Goal: Check status: Check status

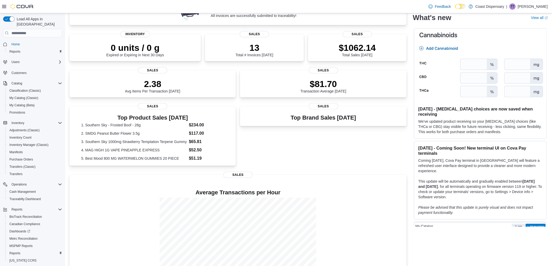
scroll to position [85, 0]
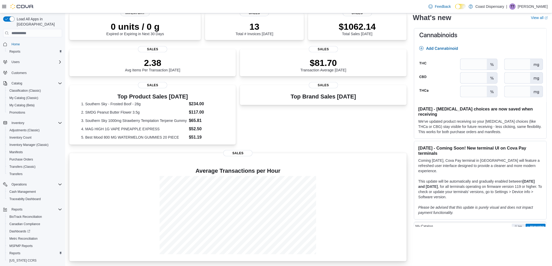
click at [247, 174] on div at bounding box center [238, 175] width 329 height 2
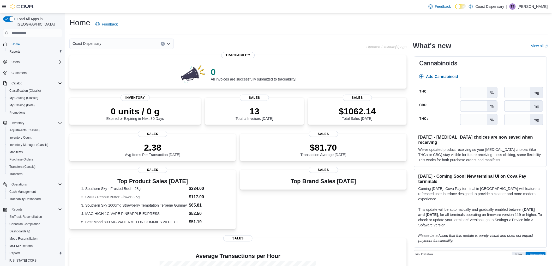
click at [345, 35] on div "Home Feedback Coast Dispensary Updated 2 minute(s) ago 0 All invoices are succe…" at bounding box center [308, 182] width 487 height 338
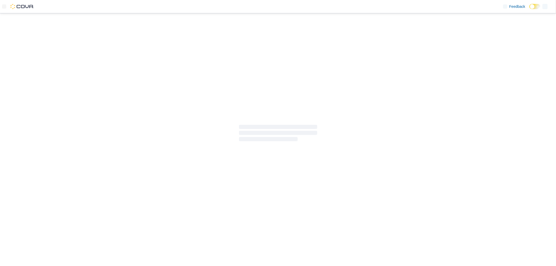
click at [204, 193] on div at bounding box center [278, 133] width 556 height 240
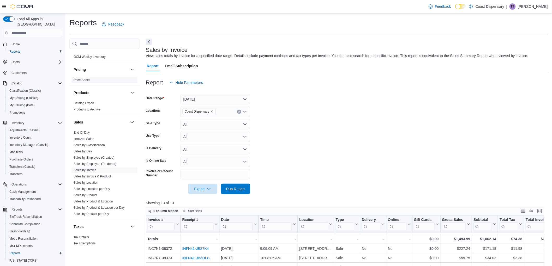
scroll to position [153, 0]
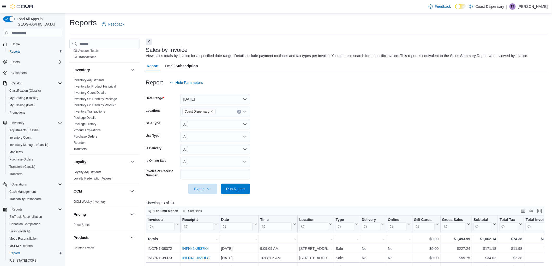
click at [340, 94] on form "Date Range Today Locations Coast Dispensary Sale Type All Use Type All Is Deliv…" at bounding box center [347, 141] width 402 height 106
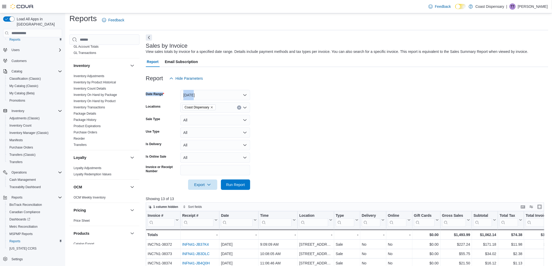
scroll to position [0, 0]
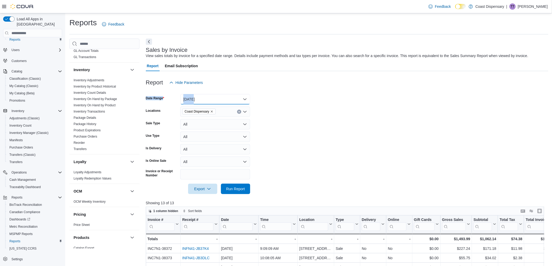
click at [200, 97] on button "Today" at bounding box center [215, 99] width 70 height 10
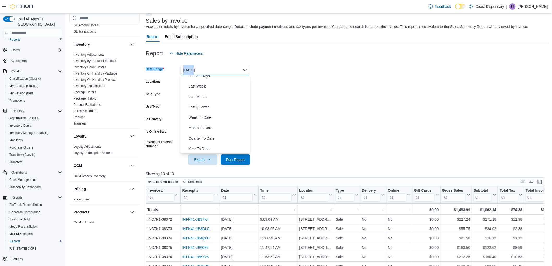
scroll to position [29, 0]
click at [158, 69] on label "Date Range" at bounding box center [155, 69] width 19 height 4
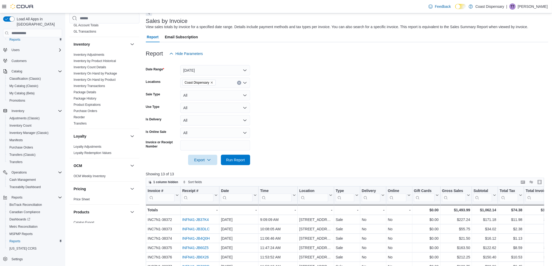
click at [159, 69] on label "Date Range" at bounding box center [155, 69] width 19 height 4
click at [221, 69] on button "Today" at bounding box center [215, 70] width 70 height 10
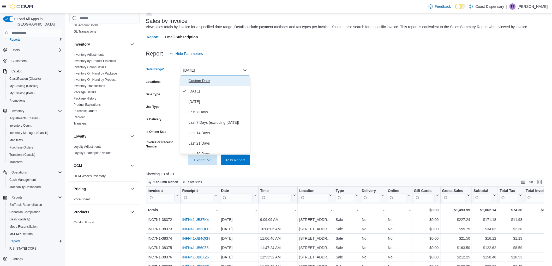
click at [192, 82] on span "Custom Date" at bounding box center [218, 81] width 59 height 6
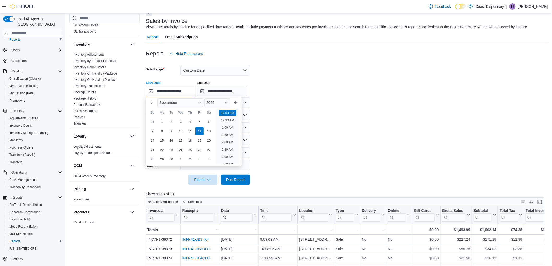
click at [168, 92] on input "**********" at bounding box center [171, 91] width 50 height 10
click at [228, 102] on span "Button. Open the year selector. 2025 is currently selected." at bounding box center [226, 102] width 3 height 3
click at [213, 151] on div "2024" at bounding box center [217, 152] width 24 height 6
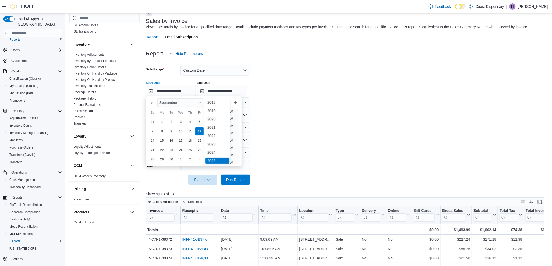
type input "**********"
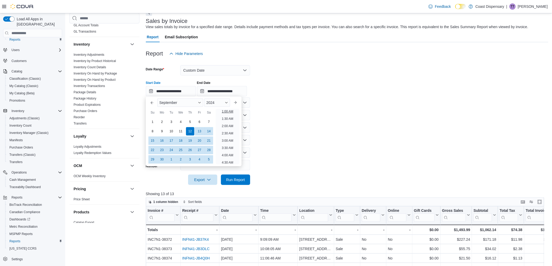
scroll to position [1, 0]
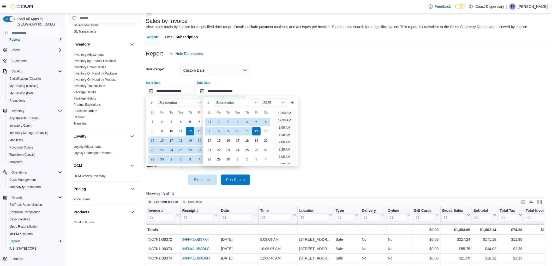
click at [231, 92] on input "**********" at bounding box center [222, 91] width 50 height 10
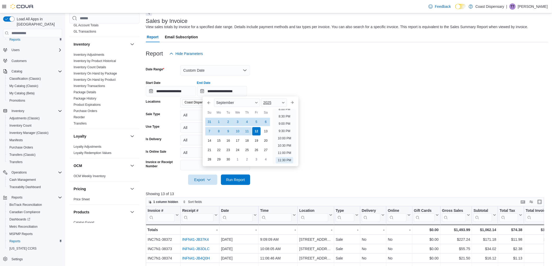
click at [269, 103] on span "2025" at bounding box center [267, 103] width 8 height 4
drag, startPoint x: 273, startPoint y: 149, endPoint x: 264, endPoint y: 160, distance: 13.8
click at [272, 150] on div "2024" at bounding box center [274, 152] width 24 height 6
type input "**********"
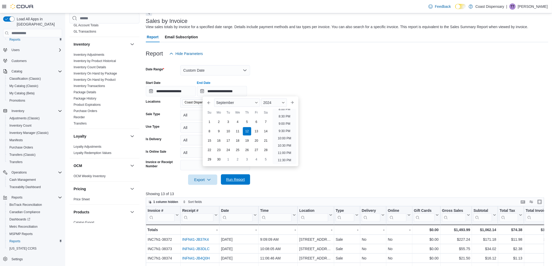
click at [234, 181] on span "Run Report" at bounding box center [235, 179] width 19 height 5
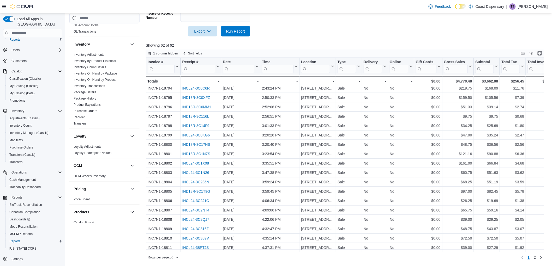
scroll to position [306, 0]
drag, startPoint x: 539, startPoint y: 257, endPoint x: 523, endPoint y: 251, distance: 16.1
click at [536, 257] on span "2" at bounding box center [535, 257] width 2 height 5
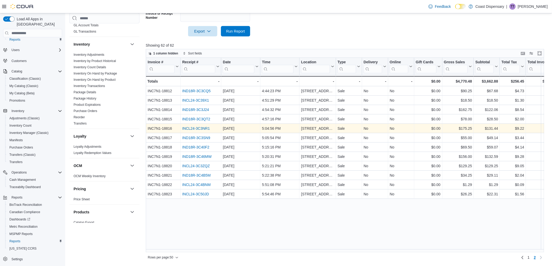
scroll to position [0, 0]
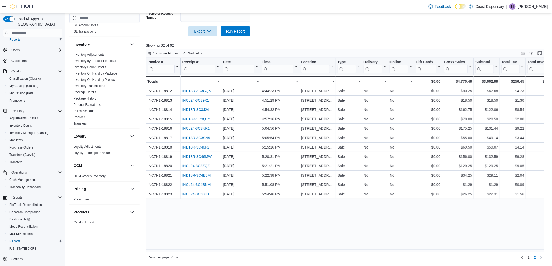
scroll to position [29, 0]
